Goal: Find specific page/section: Find specific page/section

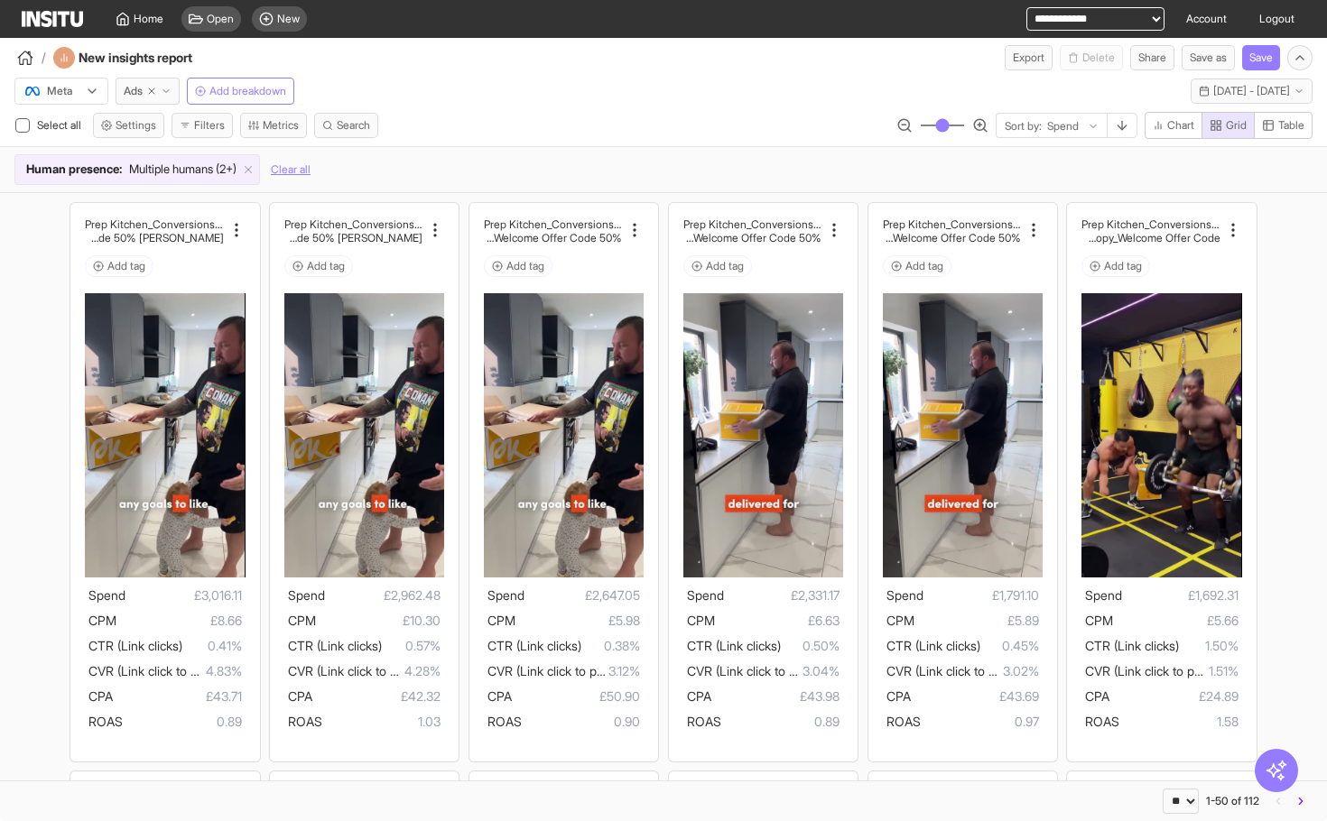
select select "**"
click at [169, 90] on polyline "button" at bounding box center [165, 91] width 5 height 3
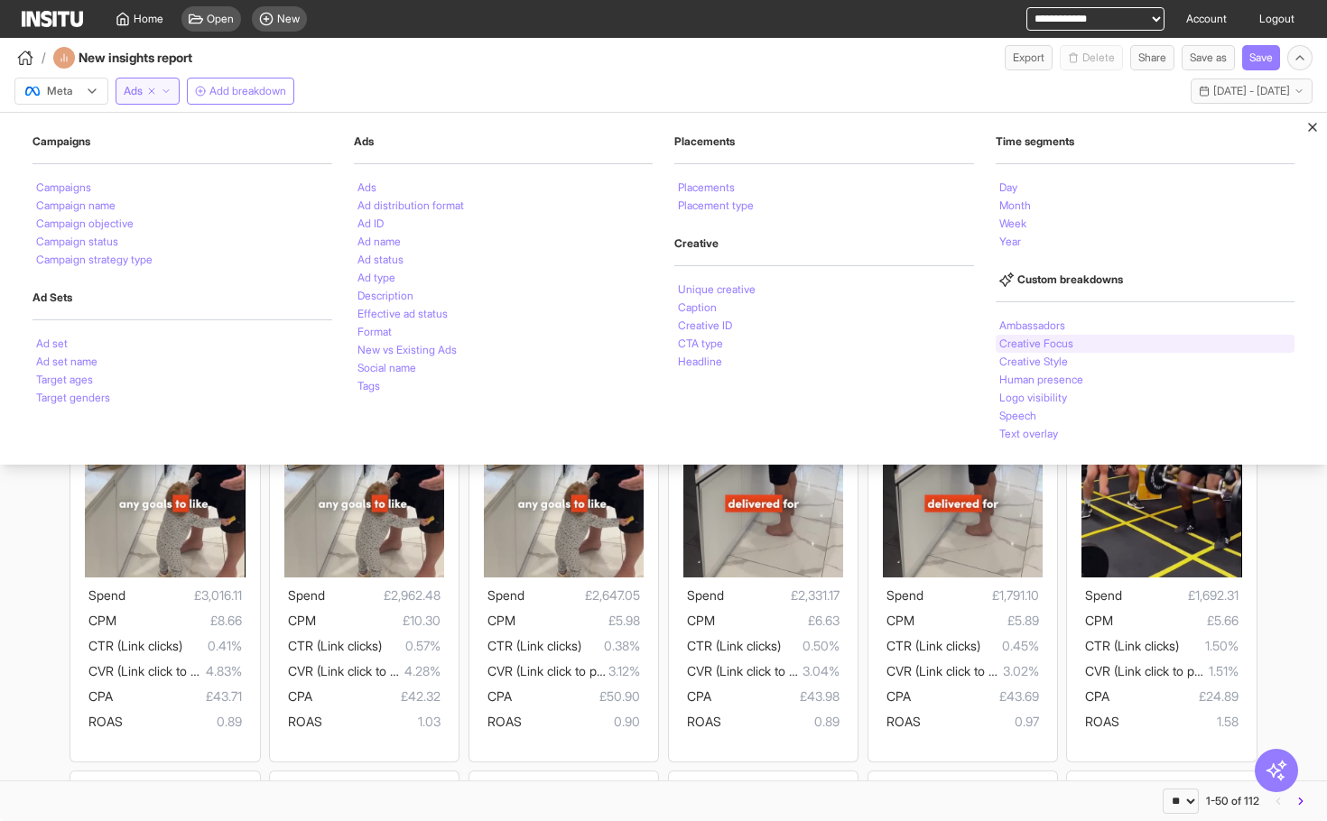
click at [1032, 339] on li "Creative Focus" at bounding box center [1036, 344] width 74 height 11
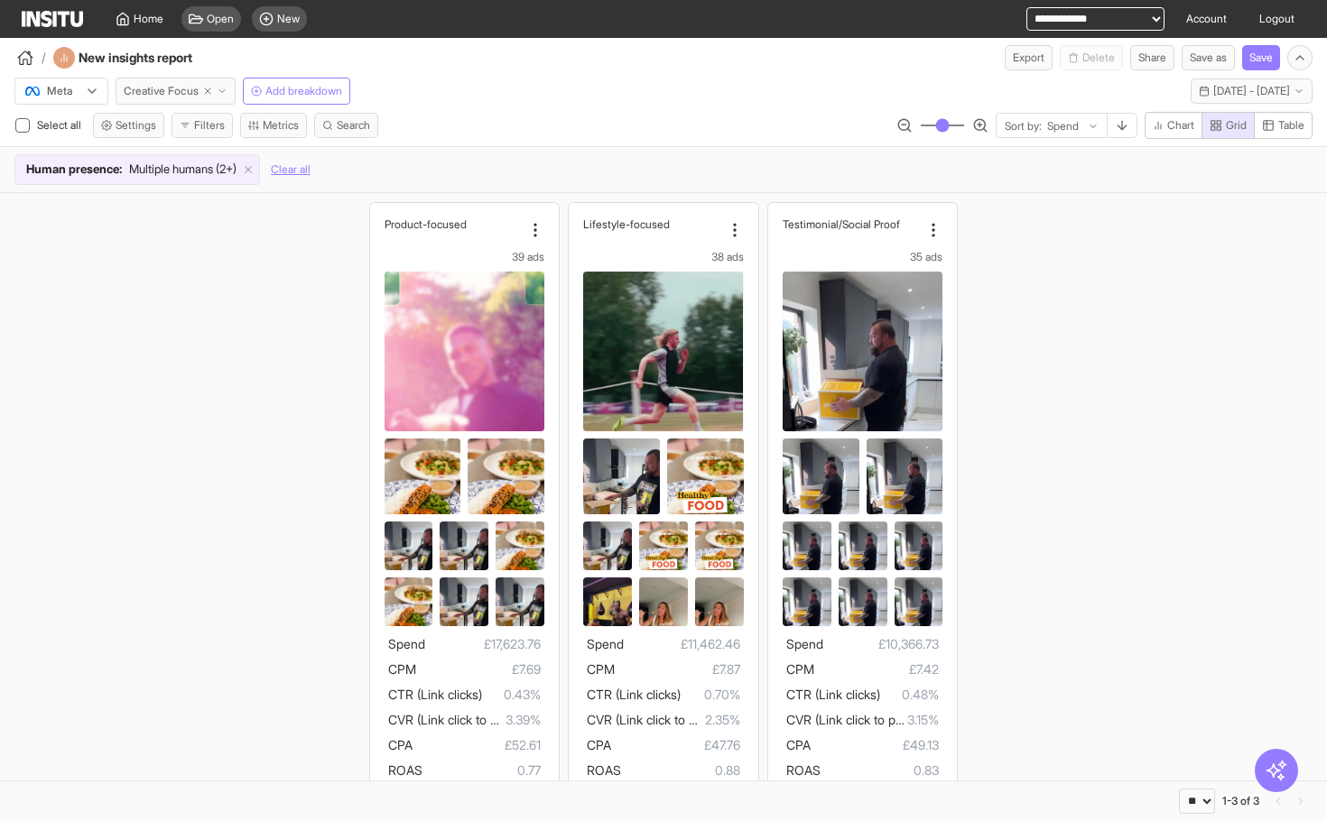
click at [233, 94] on button "Creative Focus" at bounding box center [176, 91] width 120 height 27
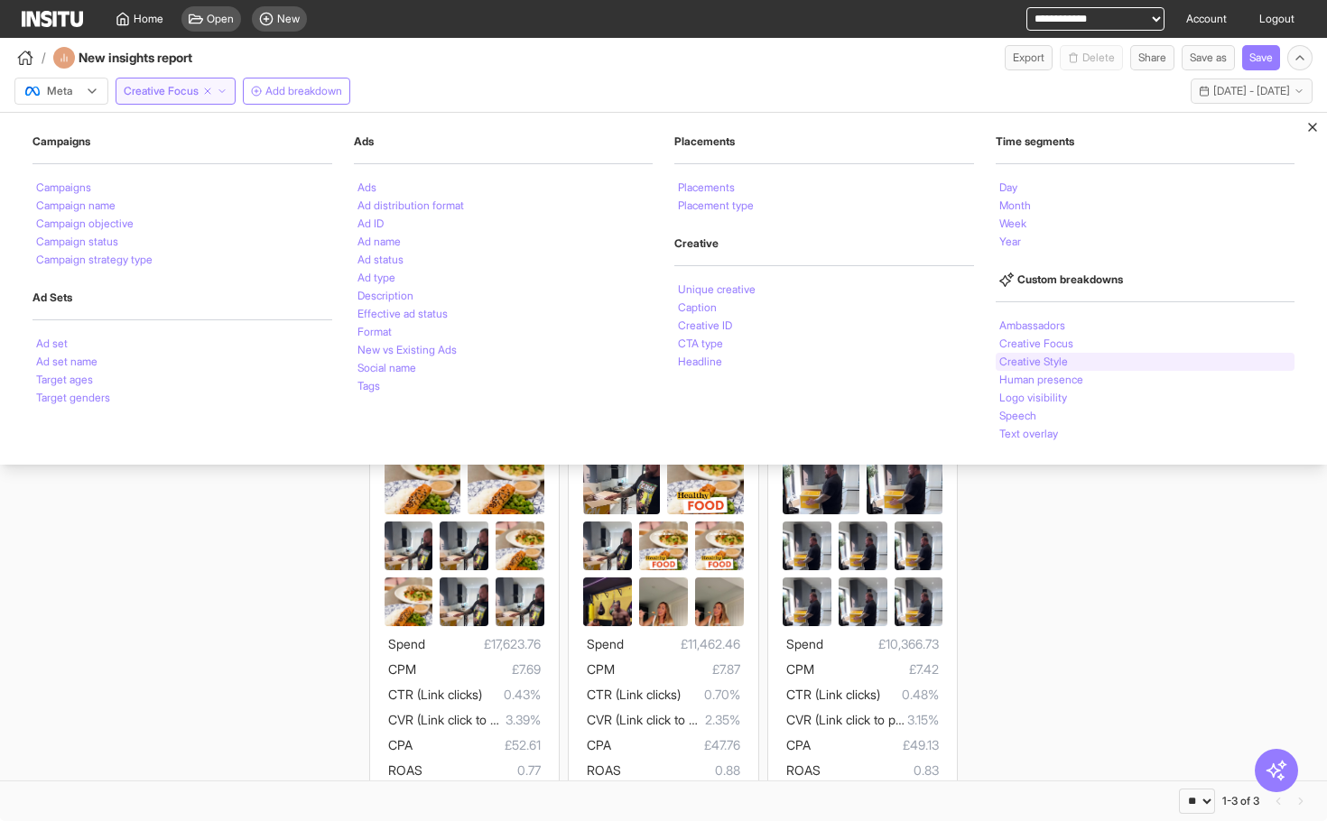
click at [1001, 365] on li "Creative Style" at bounding box center [1033, 362] width 69 height 11
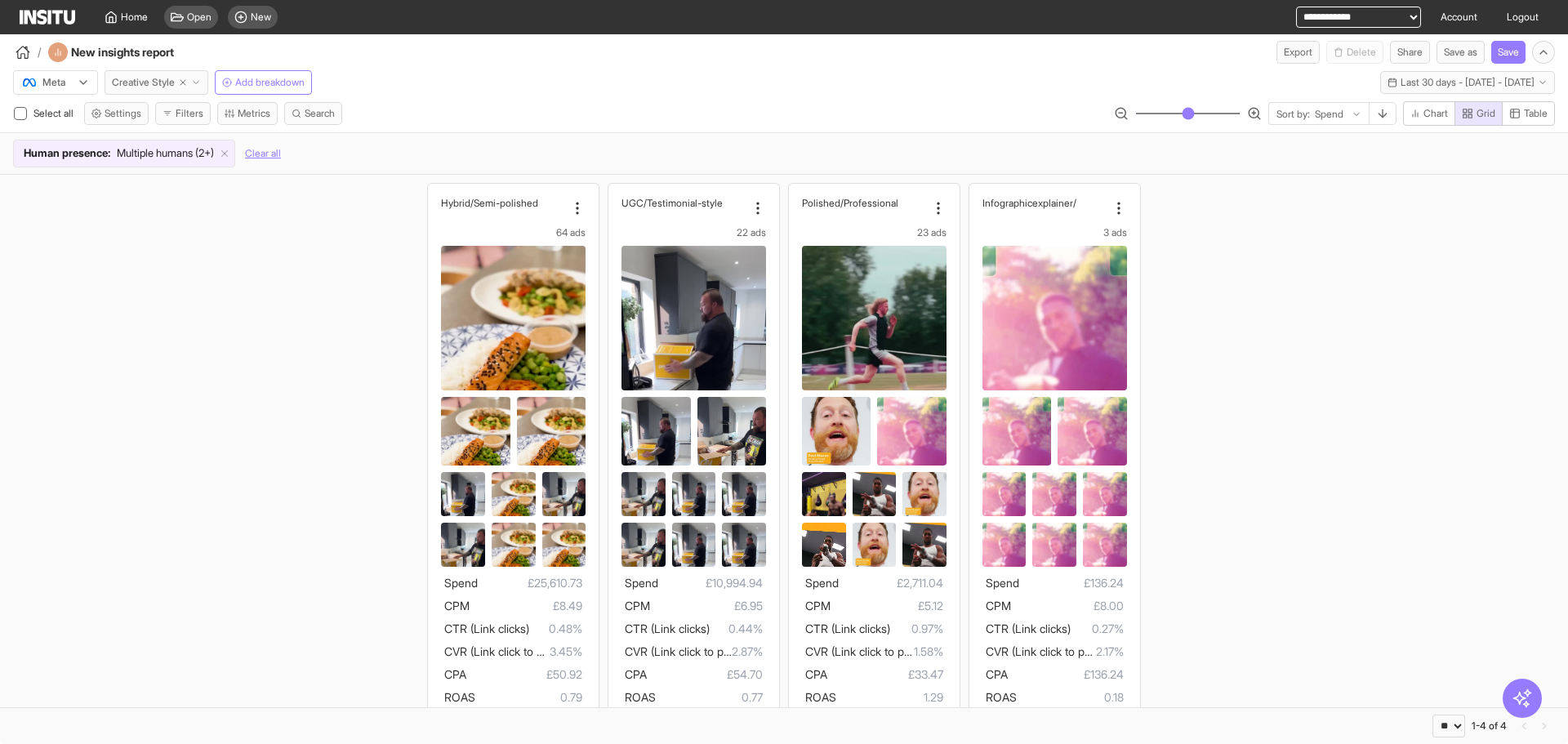
click at [201, 80] on icon "button" at bounding box center [195, 82] width 10 height 10
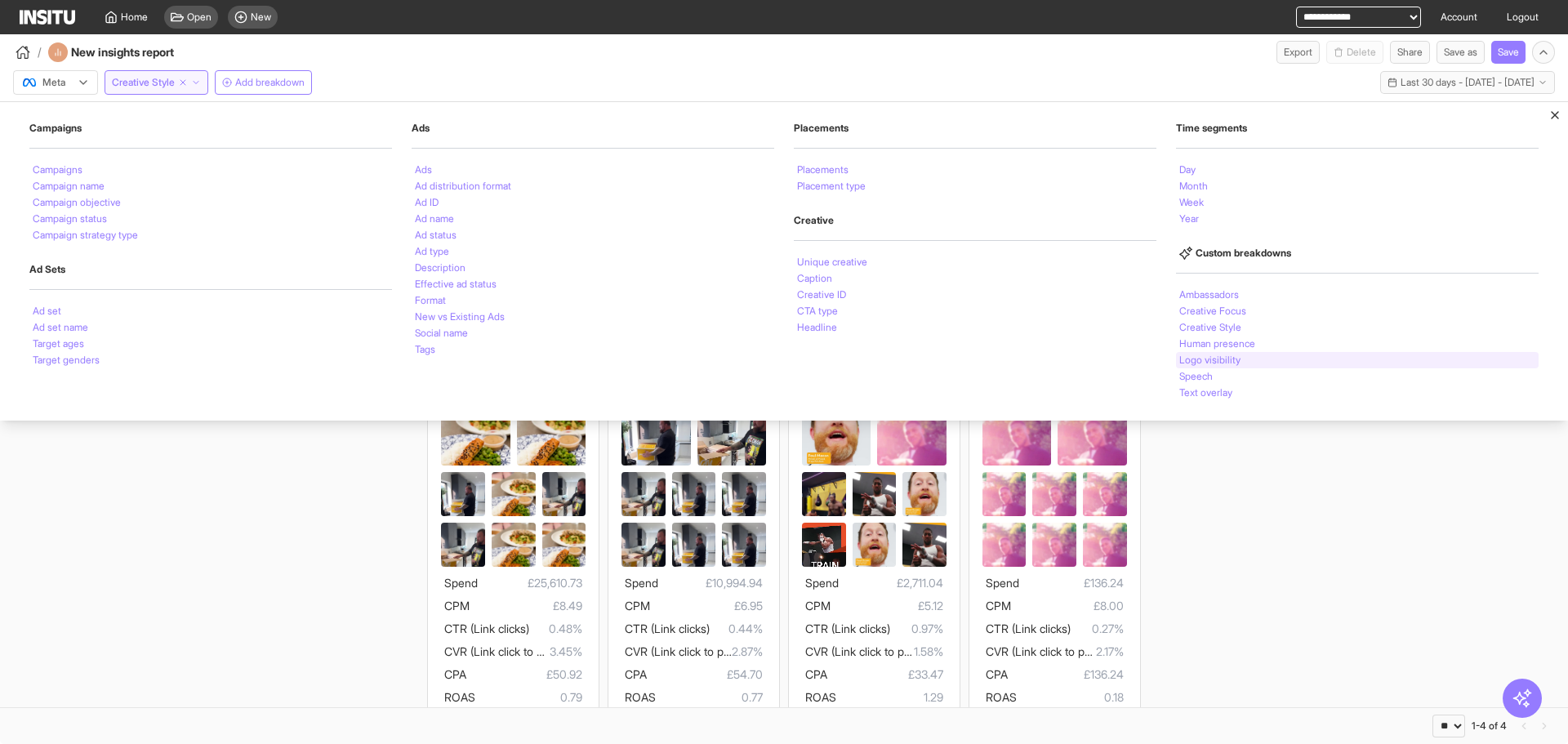
click at [1200, 365] on li "Logo visibility" at bounding box center [1211, 360] width 62 height 10
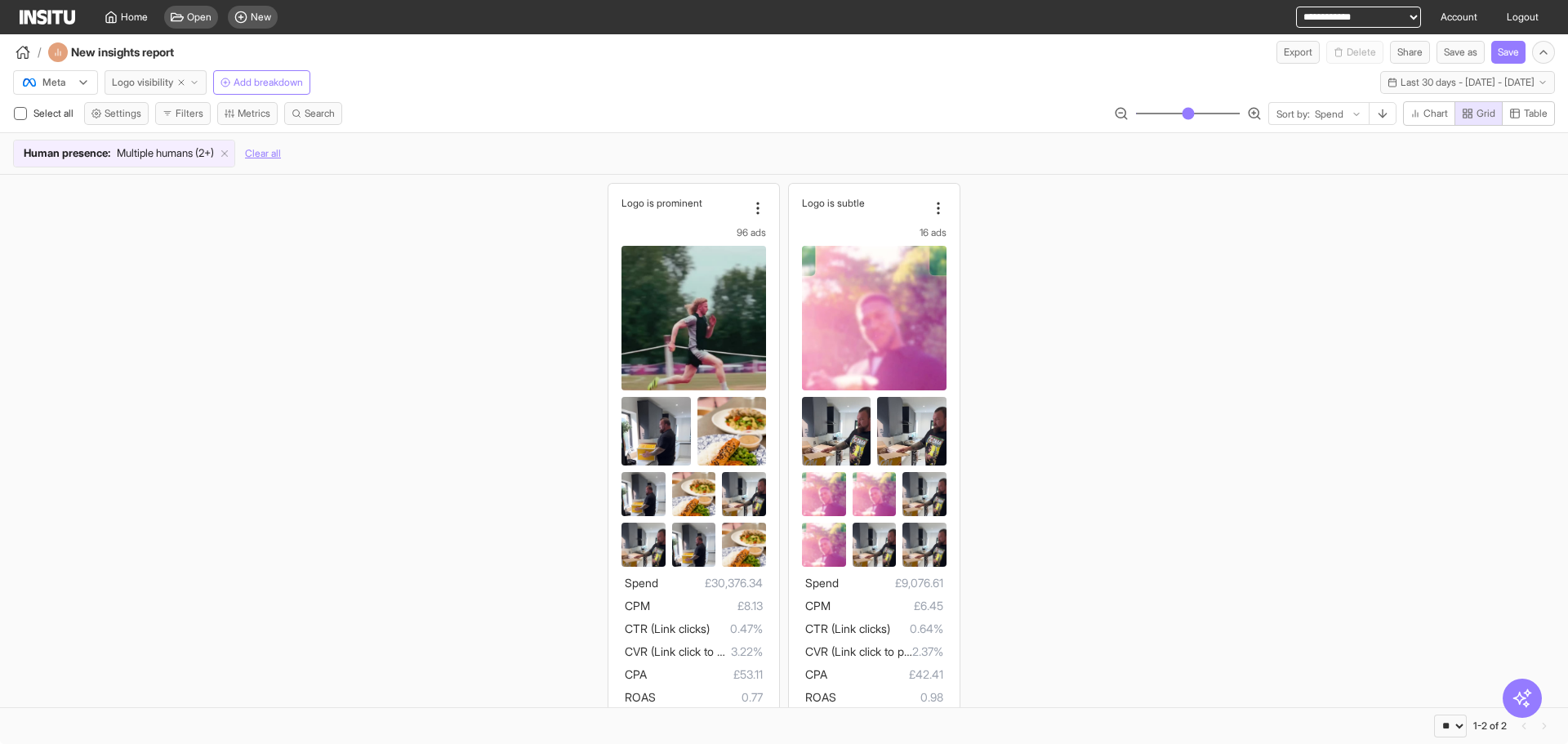
click at [204, 88] on button "Logo visibility" at bounding box center [156, 82] width 102 height 24
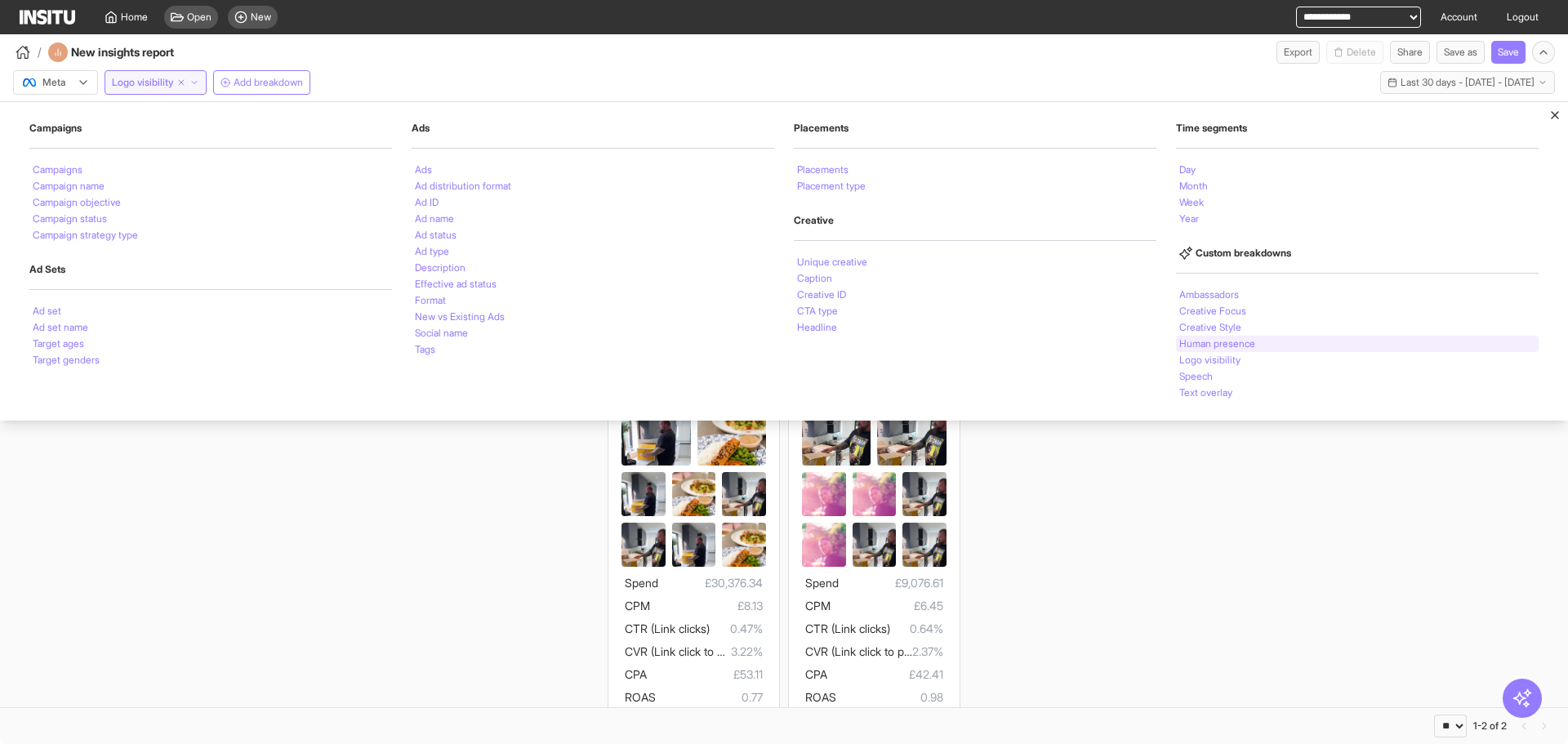
click at [1200, 350] on div "Human presence" at bounding box center [1357, 344] width 363 height 16
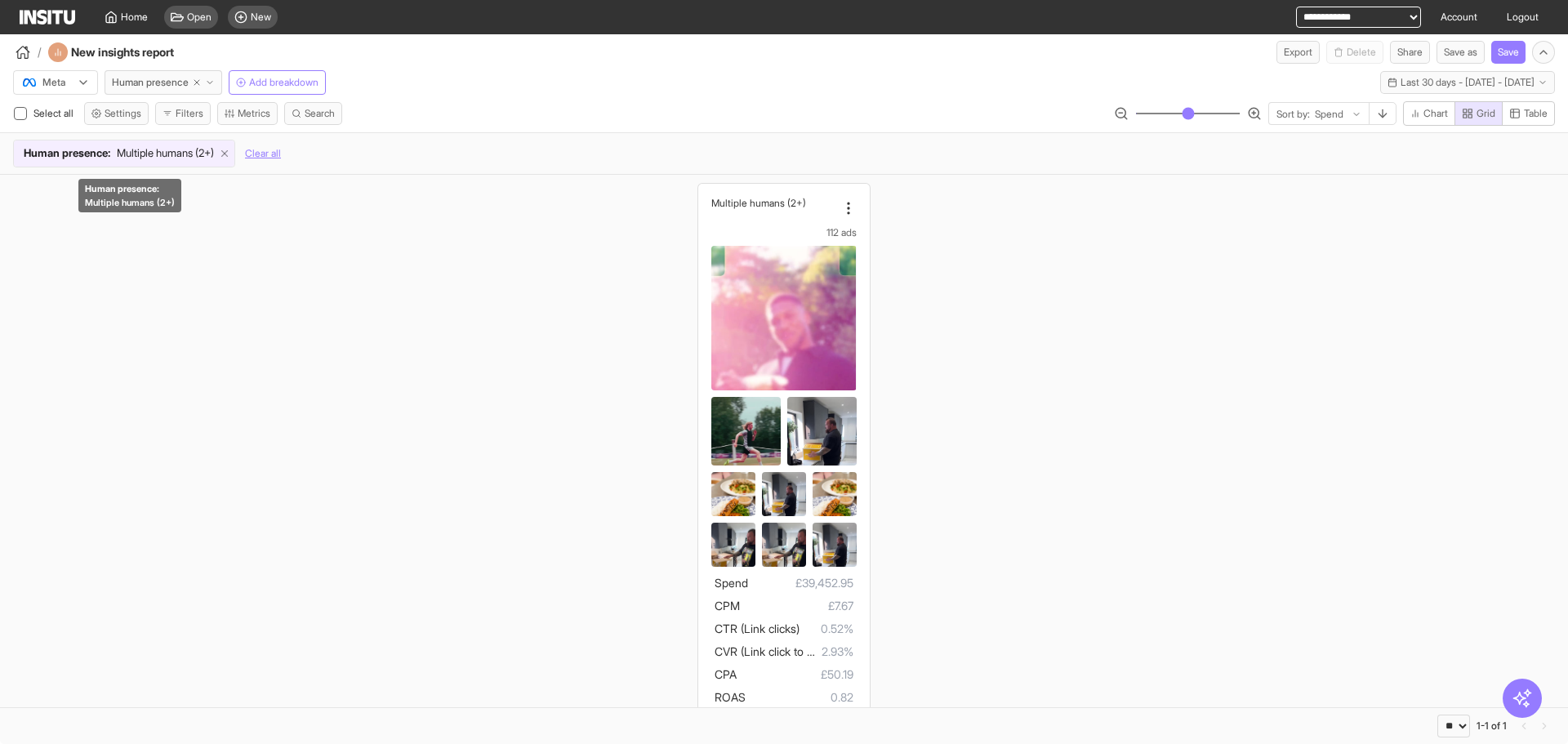
click at [231, 152] on icon at bounding box center [224, 153] width 12 height 12
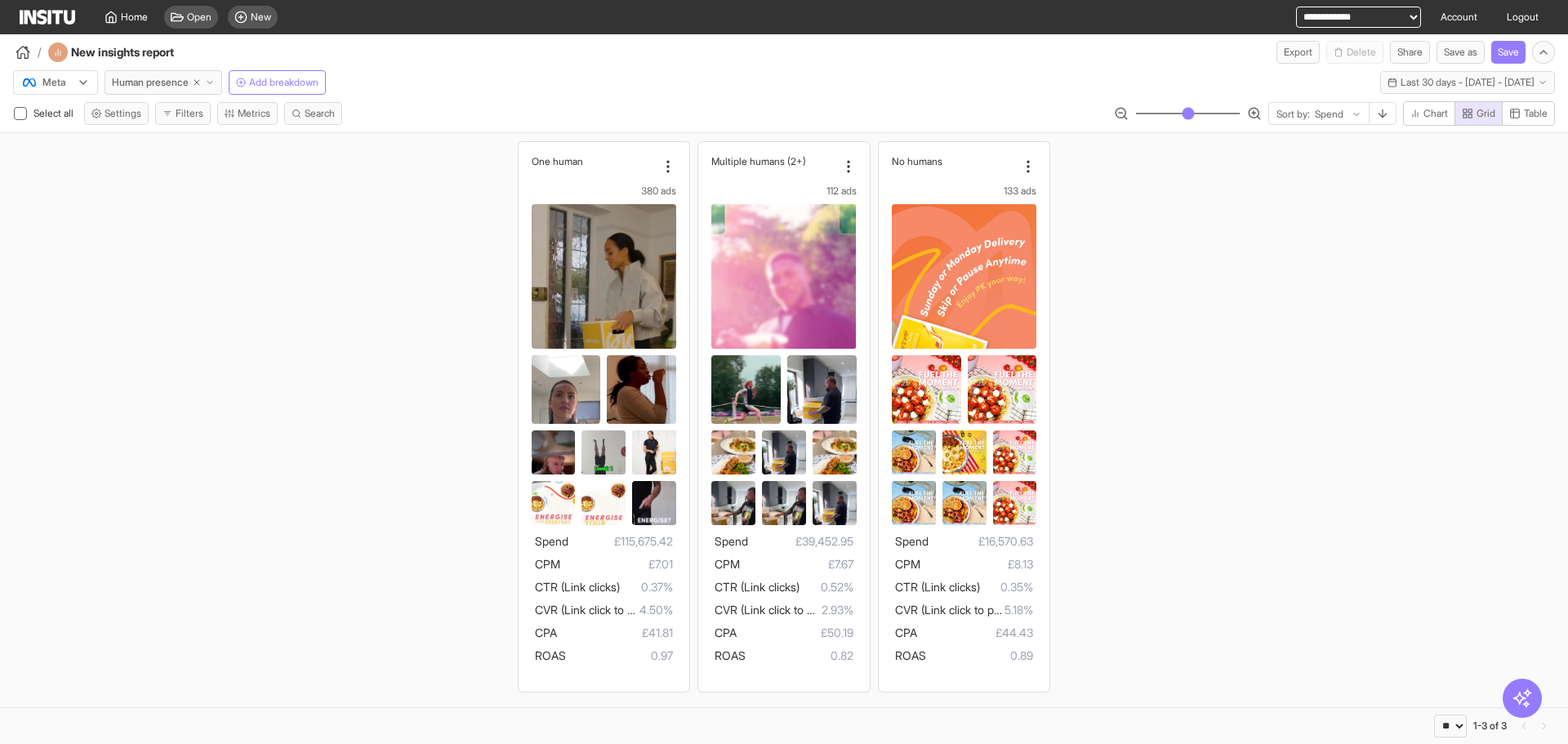
click at [228, 79] on div "Meta Human presence Add breakdown" at bounding box center [169, 82] width 313 height 24
click at [223, 80] on button "Human presence" at bounding box center [164, 82] width 118 height 24
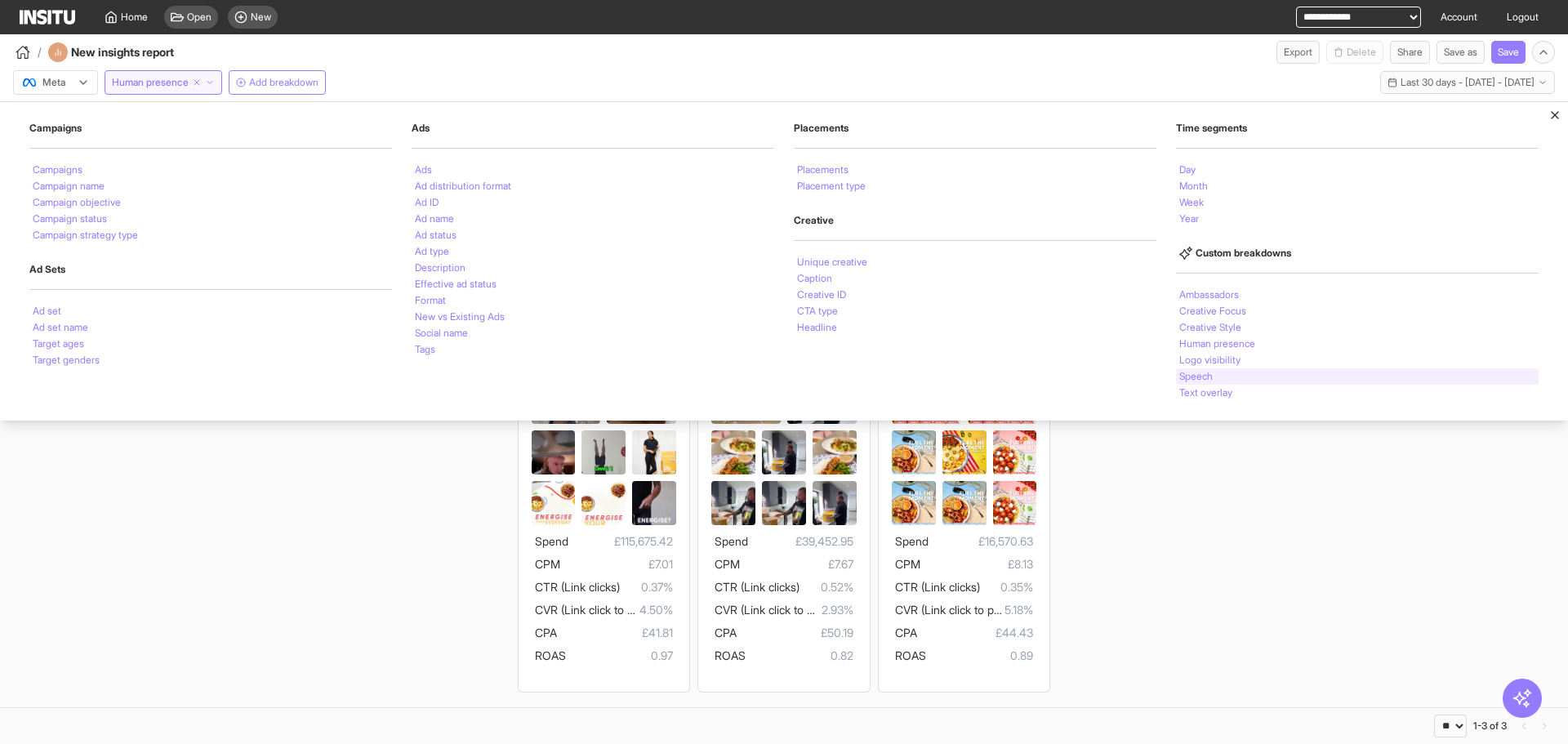
click at [1191, 377] on li "Speech" at bounding box center [1196, 377] width 33 height 10
